Goal: Check status: Check status

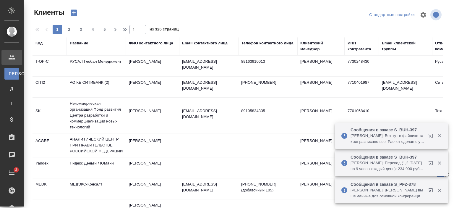
select select "RU"
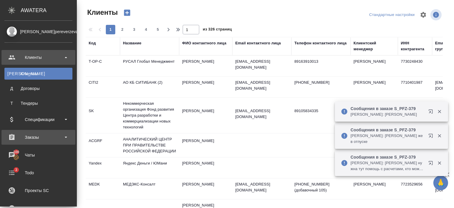
click at [41, 135] on div "Заказы" at bounding box center [38, 137] width 68 height 9
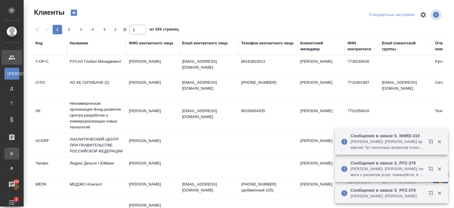
click at [9, 154] on div "Все заказы" at bounding box center [4, 153] width 9 height 6
click at [45, 154] on div ".cls-1 fill:#fff; AWATERA [PERSON_NAME]pereverzeva Клиенты К Клиенты Д Договоры…" at bounding box center [227, 104] width 454 height 208
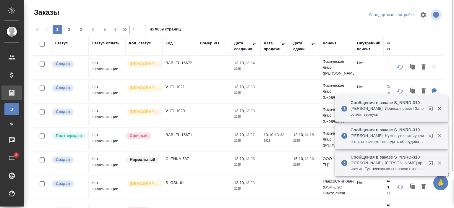
click at [170, 43] on div "Код" at bounding box center [168, 43] width 7 height 6
click at [178, 46] on div "Код" at bounding box center [179, 43] width 28 height 6
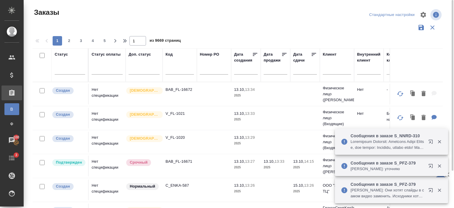
click at [184, 70] on input "text" at bounding box center [179, 70] width 28 height 7
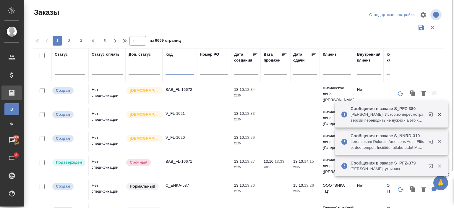
paste input "S_EG-1"
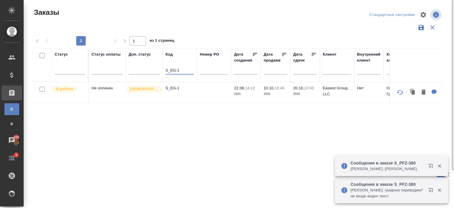
type input "S_EG-1"
click at [188, 101] on td "S_EG-1" at bounding box center [179, 92] width 34 height 21
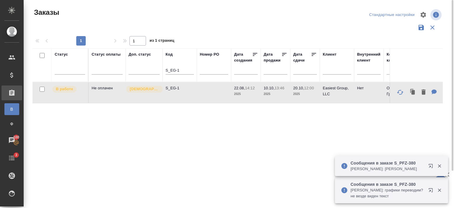
click at [188, 101] on td "S_EG-1" at bounding box center [179, 92] width 34 height 21
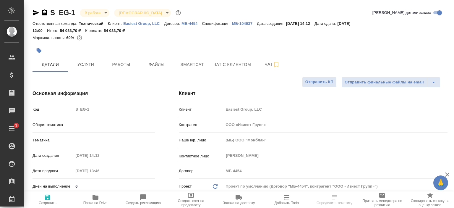
select select "RU"
click at [138, 24] on p "Easiest Group, LLC​" at bounding box center [143, 23] width 41 height 4
select select "RU"
type textarea "x"
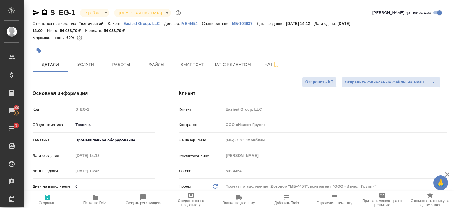
type textarea "x"
click at [38, 15] on icon "button" at bounding box center [35, 12] width 7 height 7
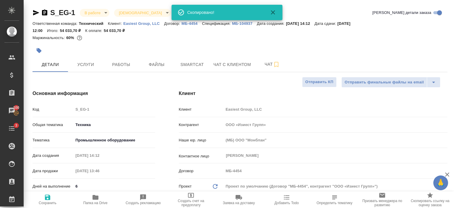
type textarea "x"
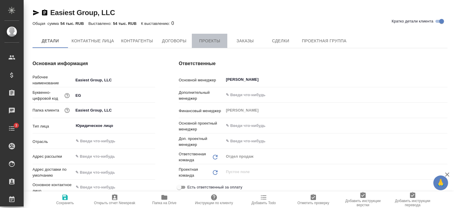
type textarea "x"
click at [206, 41] on span "Проекты" at bounding box center [209, 40] width 28 height 7
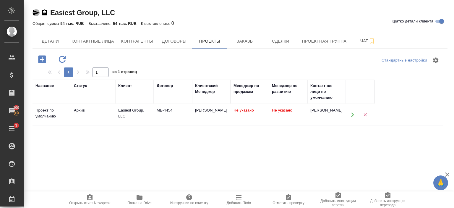
click at [35, 12] on icon "button" at bounding box center [36, 12] width 6 height 5
